Goal: Information Seeking & Learning: Learn about a topic

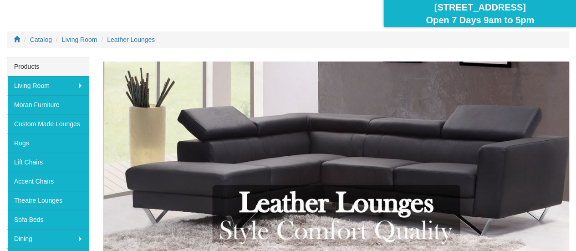
scroll to position [97, 0]
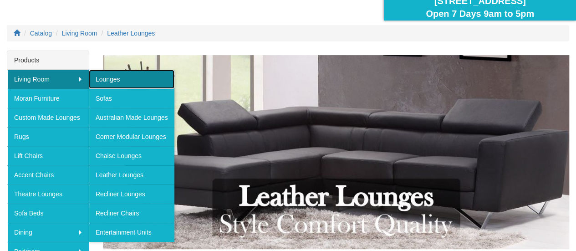
click at [127, 78] on link "Lounges" at bounding box center [132, 79] width 86 height 19
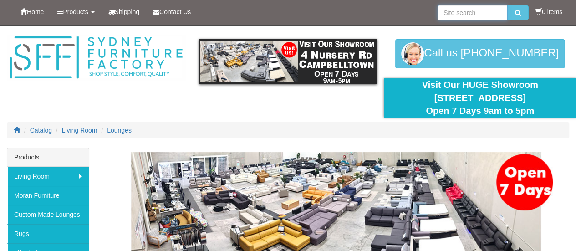
click at [481, 11] on input "search" at bounding box center [473, 12] width 70 height 15
type input "leather"
click at [507, 5] on button "submit" at bounding box center [517, 12] width 21 height 15
